Goal: Communication & Community: Answer question/provide support

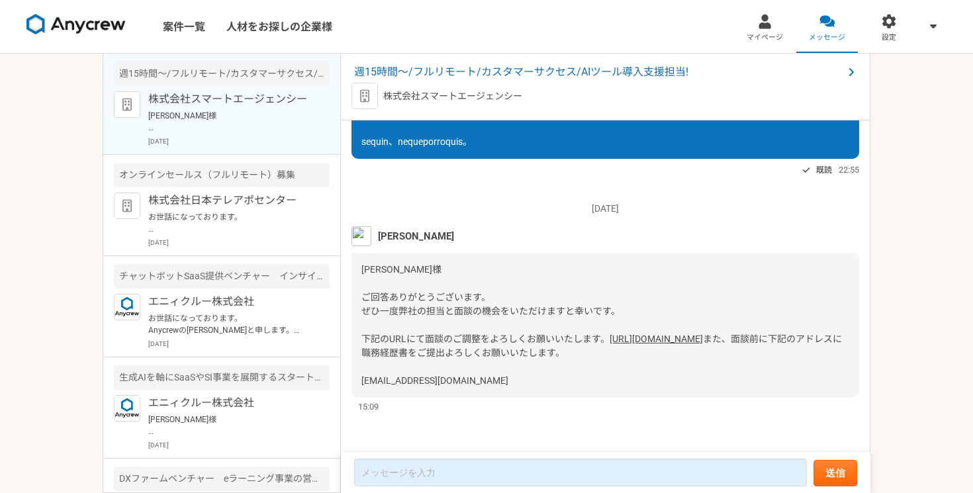
scroll to position [777, 0]
click at [610, 334] on link "[URL][DOMAIN_NAME]" at bounding box center [656, 339] width 93 height 11
click at [771, 26] on div at bounding box center [764, 21] width 15 height 15
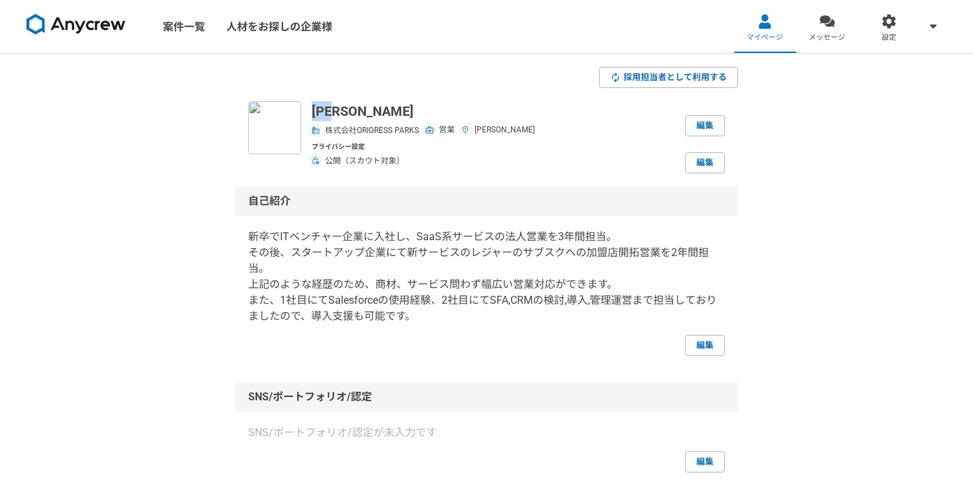
drag, startPoint x: 361, startPoint y: 116, endPoint x: 314, endPoint y: 115, distance: 47.0
click at [314, 115] on p "[PERSON_NAME]" at bounding box center [423, 111] width 223 height 20
copy p "[PERSON_NAME]"
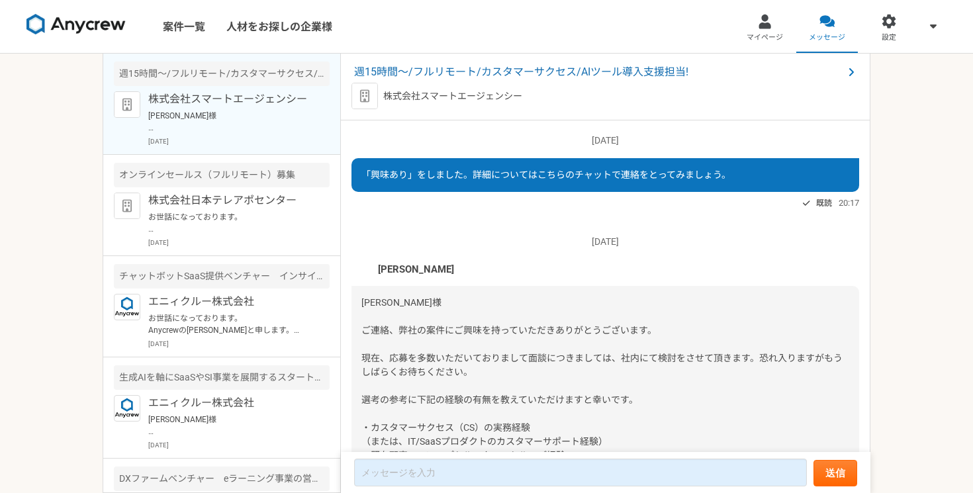
scroll to position [777, 0]
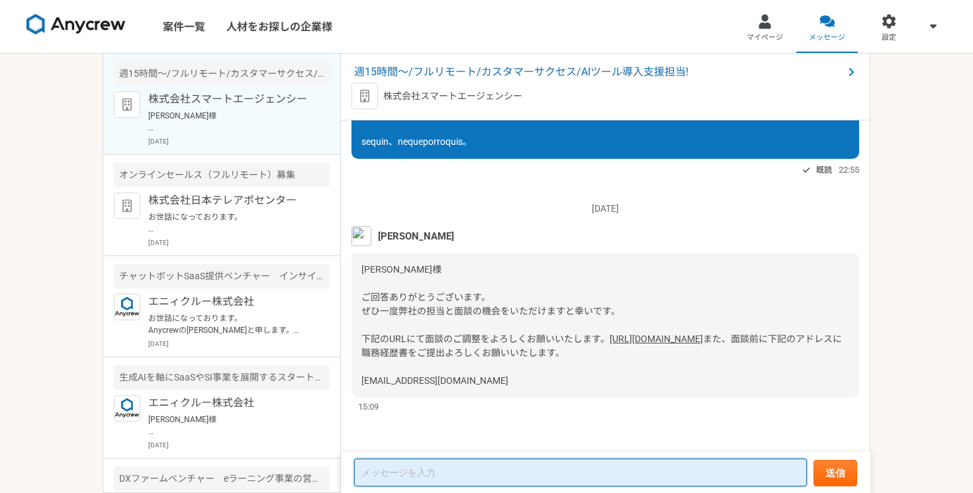
click at [455, 477] on textarea at bounding box center [580, 473] width 453 height 28
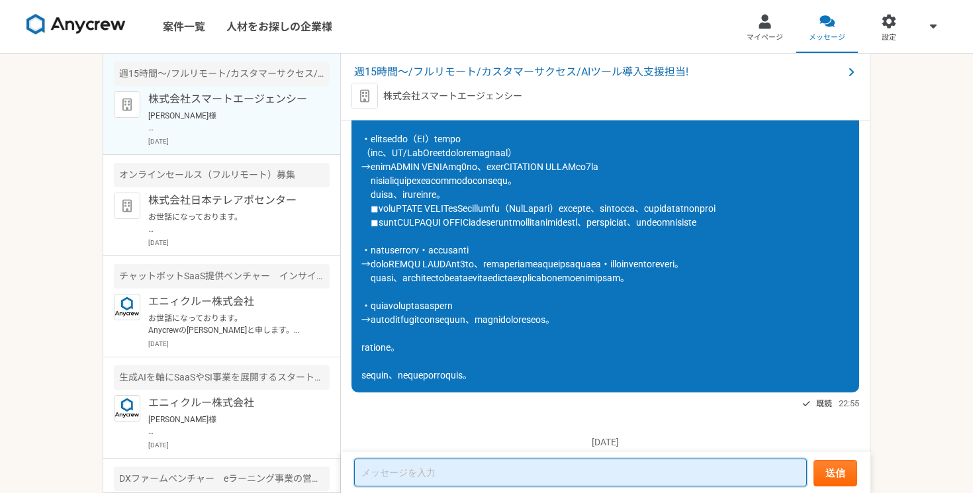
scroll to position [376, 0]
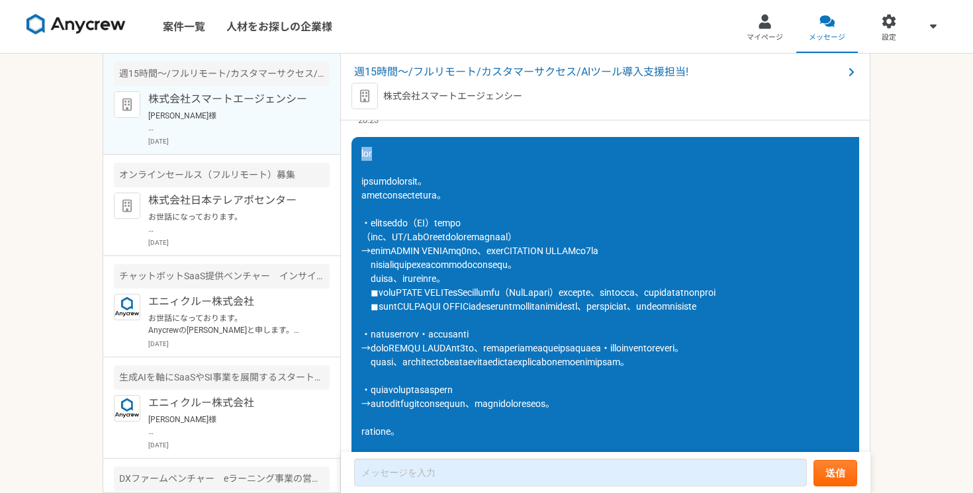
drag, startPoint x: 363, startPoint y: 154, endPoint x: 408, endPoint y: 153, distance: 45.7
click at [409, 153] on div at bounding box center [606, 307] width 508 height 340
copy span "[PERSON_NAME]"
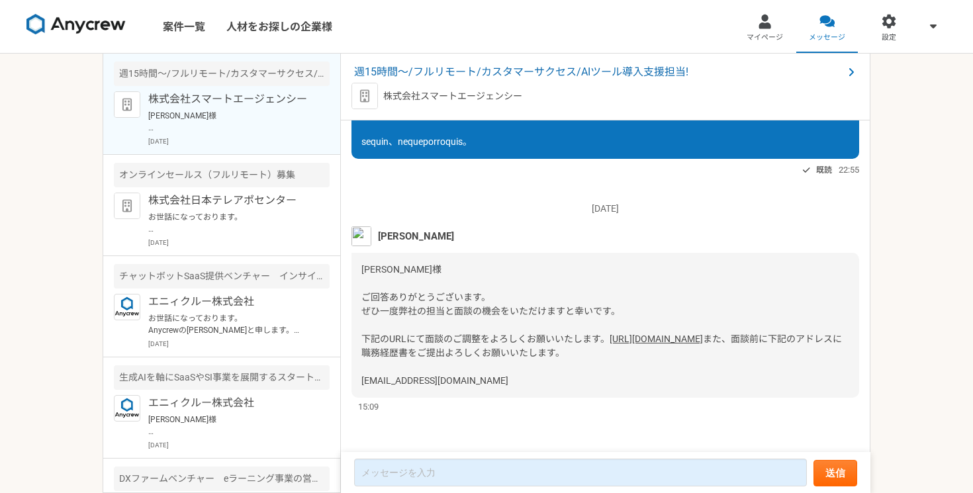
scroll to position [777, 0]
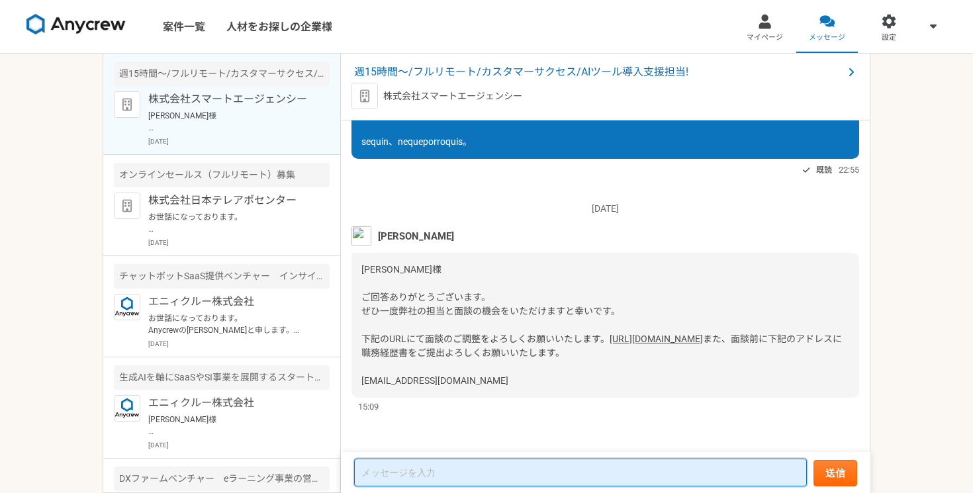
click at [409, 469] on textarea at bounding box center [580, 473] width 453 height 28
paste textarea "[PERSON_NAME]"
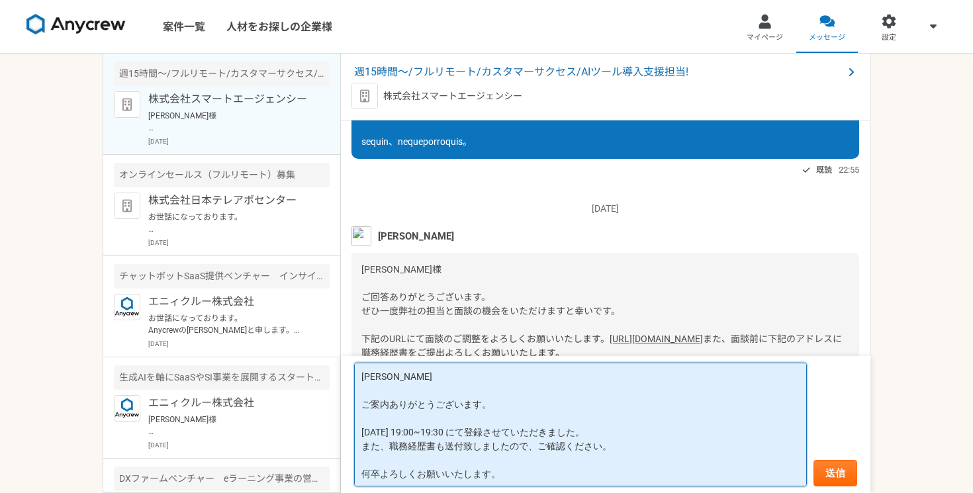
type textarea "[PERSON_NAME] ご案内ありがとうございます。 [DATE] 19:00~19:30 にて登録させていただきました。 また、職務経歴書も送付致しまし…"
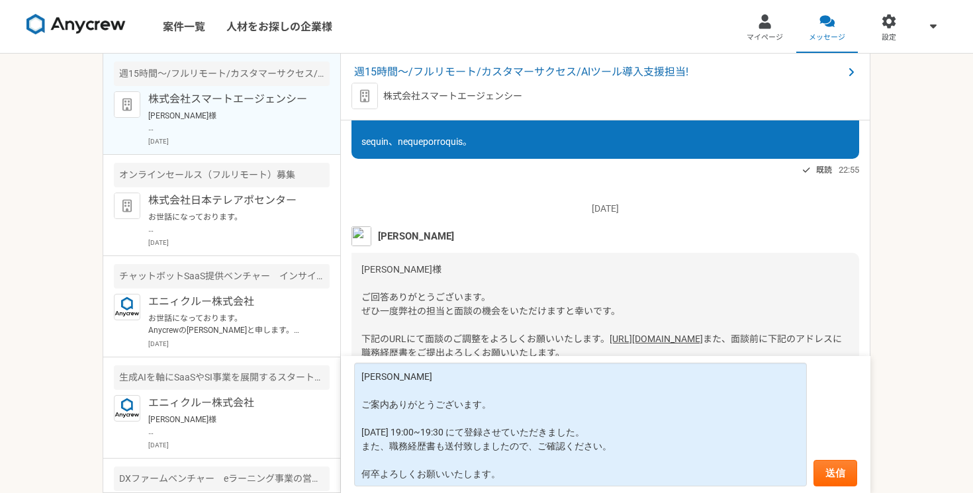
click at [563, 268] on div "[PERSON_NAME]様 ご回答ありがとうございます。 ぜひ一度弊社の担当と面談の機会をいただけますと幸いです。 下記のURLにて面談のご調整をよろしくお…" at bounding box center [606, 325] width 508 height 145
click at [589, 194] on div "[DATE] [PERSON_NAME] [PERSON_NAME]様 ご回答ありがとうございます。 ぜひ一度弊社の担当と面談の機会をいただけますと幸いです。…" at bounding box center [606, 301] width 508 height 225
click at [540, 226] on div "[PERSON_NAME]" at bounding box center [606, 236] width 508 height 20
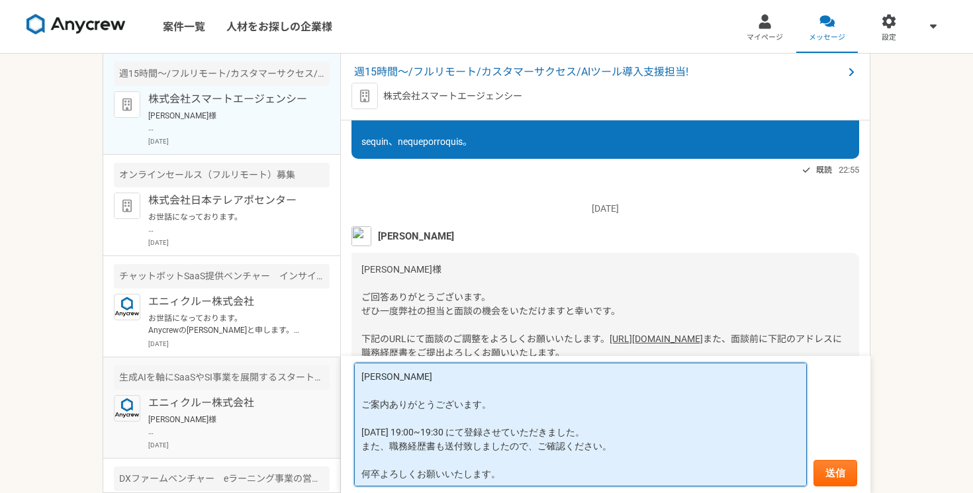
drag, startPoint x: 512, startPoint y: 478, endPoint x: 336, endPoint y: 373, distance: 205.2
click at [336, 373] on main "週15時間〜/フルリモート/カスタマーサクセス/AIツール導入支援担当! 株式会社スマートエージェンシー [PERSON_NAME]様 ご回答ありがとうござい…" at bounding box center [487, 274] width 768 height 440
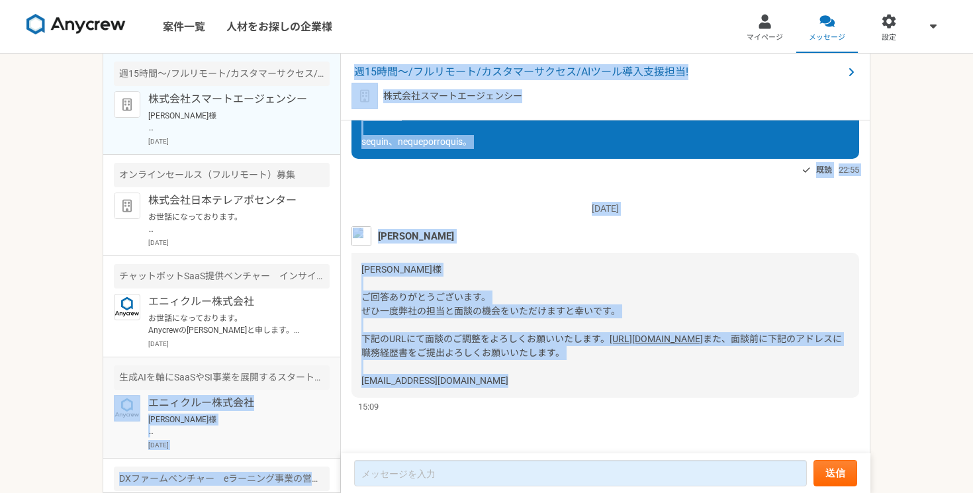
drag, startPoint x: 500, startPoint y: 384, endPoint x: 340, endPoint y: 383, distance: 160.9
click at [339, 383] on main "週15時間〜/フルリモート/カスタマーサクセス/AIツール導入支援担当! 株式会社スマートエージェンシー [PERSON_NAME]様 ご回答ありがとうござい…" at bounding box center [487, 274] width 768 height 440
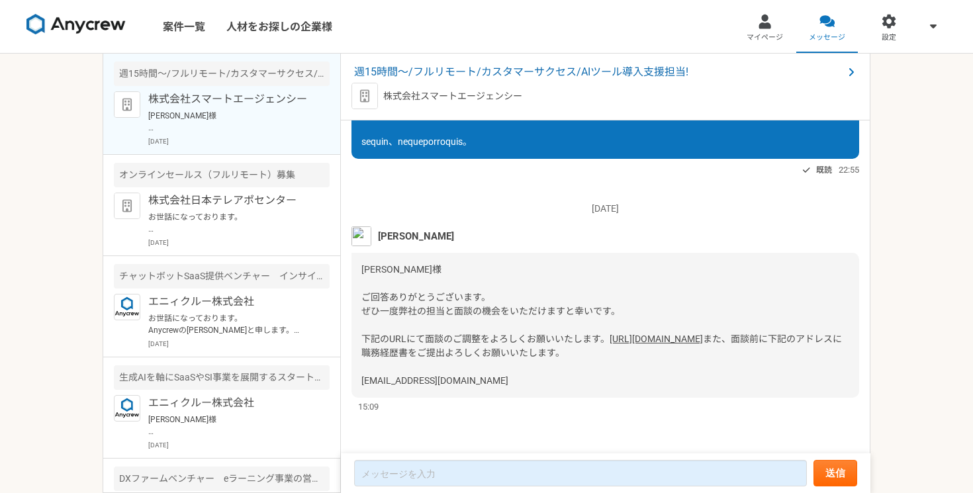
click at [394, 376] on span "また、面談前に下記のアドレスに職務経歴書をご提出よろしくお願いいたします。 [EMAIL_ADDRESS][DOMAIN_NAME]" at bounding box center [601, 360] width 481 height 52
drag, startPoint x: 494, startPoint y: 377, endPoint x: 343, endPoint y: 383, distance: 151.1
click at [342, 383] on div "[DATE] 「興味あり」をしました。詳細についてはこちらのチャットで連絡をとってみましょう。 既読 20:17 [DATE] [PERSON_NAME] […" at bounding box center [606, 286] width 530 height 333
copy span "[EMAIL_ADDRESS][DOMAIN_NAME]"
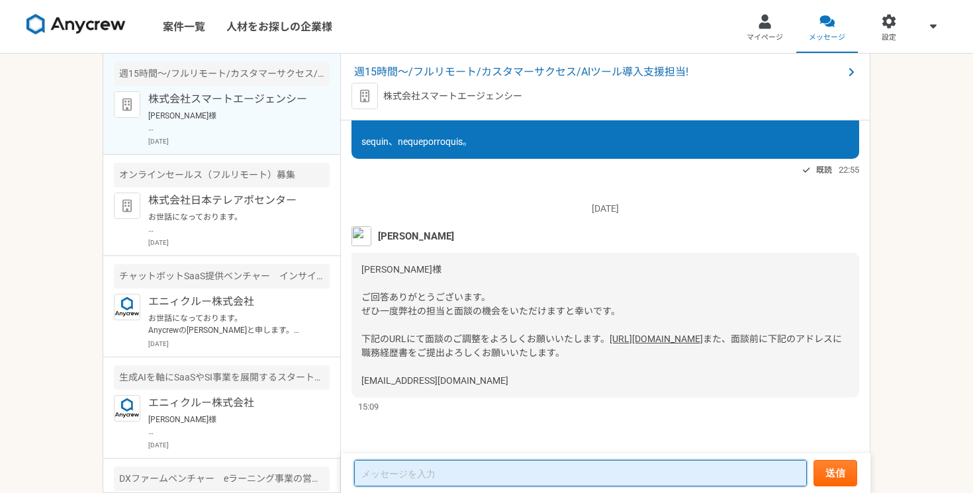
click at [404, 478] on textarea at bounding box center [580, 473] width 453 height 26
paste textarea "[PERSON_NAME] ご案内ありがとうございます。 [DATE] 19:00~19:30 にて登録させていただきました。 また、職務経歴書も送付致しまし…"
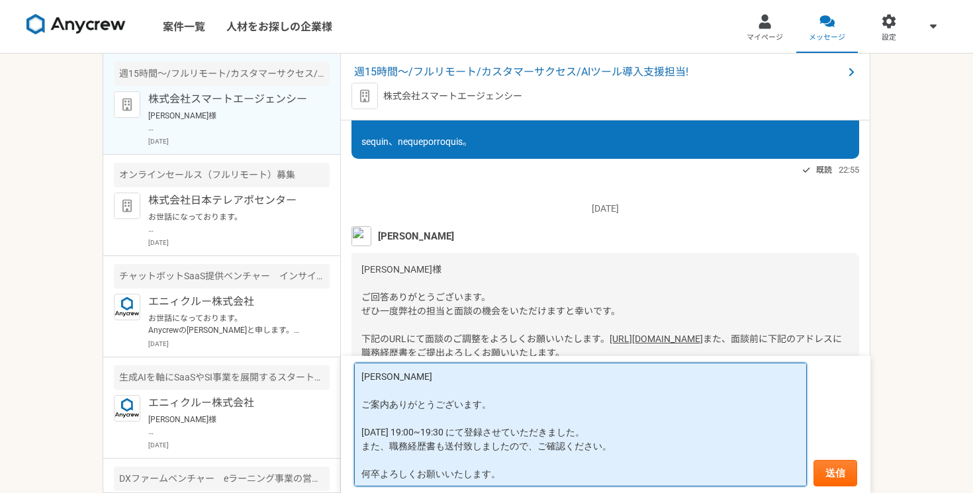
scroll to position [1, 0]
click at [472, 444] on textarea "[PERSON_NAME] ご案内ありがとうございます。 [DATE] 19:00~19:30 にて登録させていただきました。 また、職務経歴書も送付致しまし…" at bounding box center [580, 425] width 453 height 124
type textarea "[PERSON_NAME] ご案内ありがとうございます。 [DATE] 19:00~19:30 にて登録させていただきました。 また、職務経歴書も送付いたしま…"
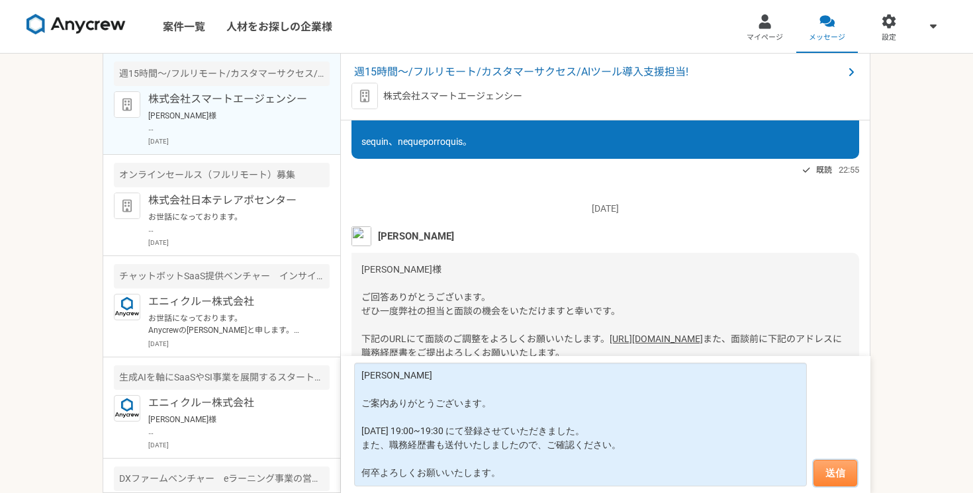
click at [833, 479] on button "送信" at bounding box center [836, 473] width 44 height 26
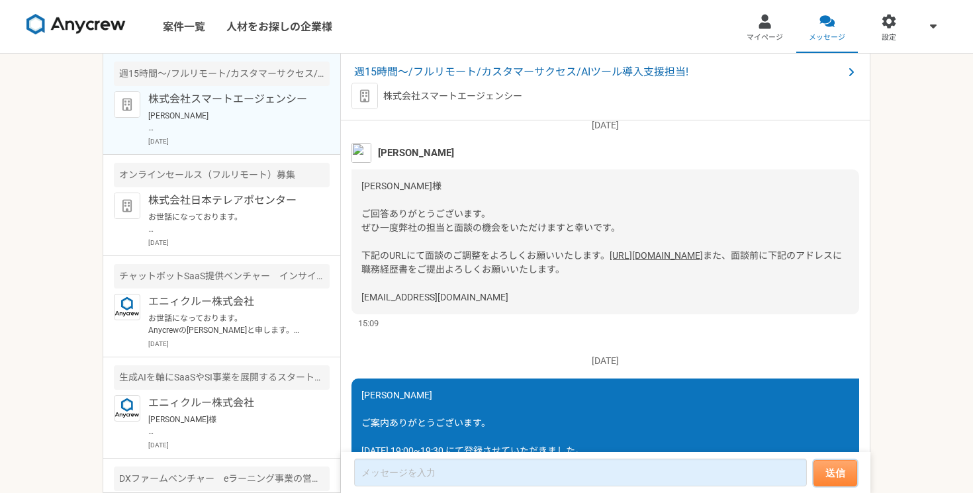
scroll to position [973, 0]
